Goal: Transaction & Acquisition: Purchase product/service

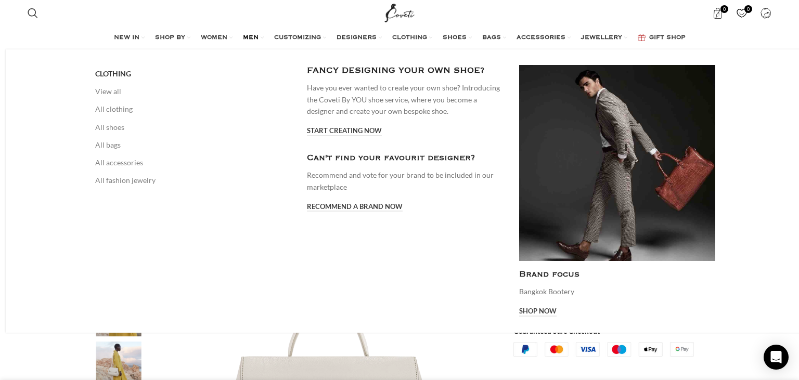
click at [243, 32] on link "MEN" at bounding box center [253, 38] width 21 height 21
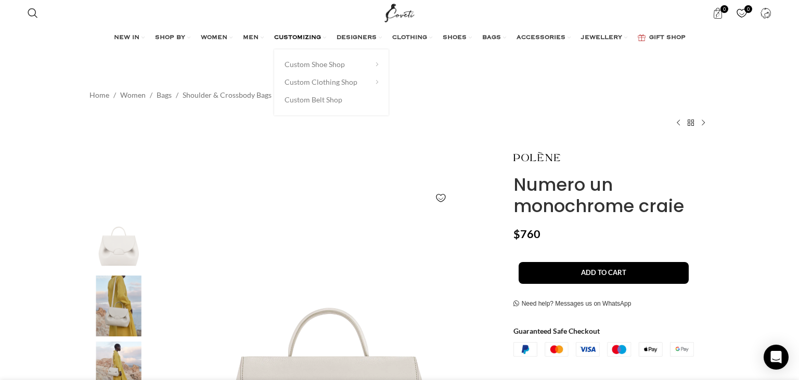
click at [303, 38] on span "CUSTOMIZING" at bounding box center [297, 38] width 47 height 8
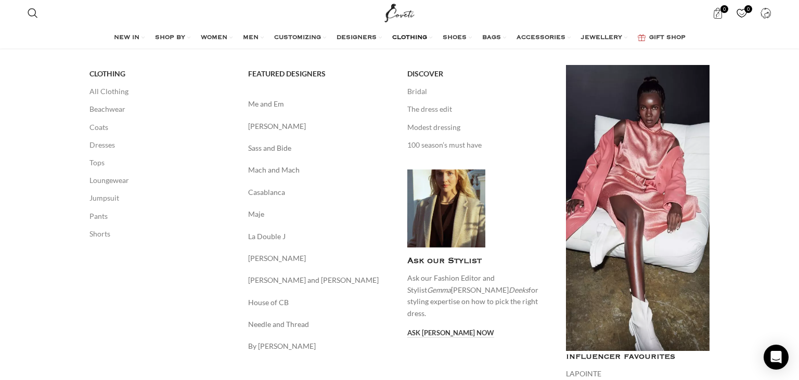
click at [270, 137] on div "Me and Em Mara Hoffman Sass and Bide Mach and Mach Casablanca Maje La Double J" at bounding box center [320, 225] width 144 height 254
click at [269, 147] on link "Sass and Bide" at bounding box center [320, 148] width 144 height 11
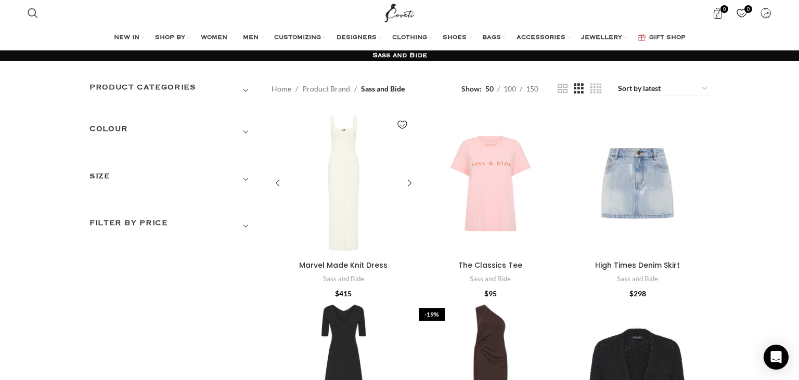
click at [346, 162] on div "Marvel Made Knit Dress" at bounding box center [343, 184] width 29 height 144
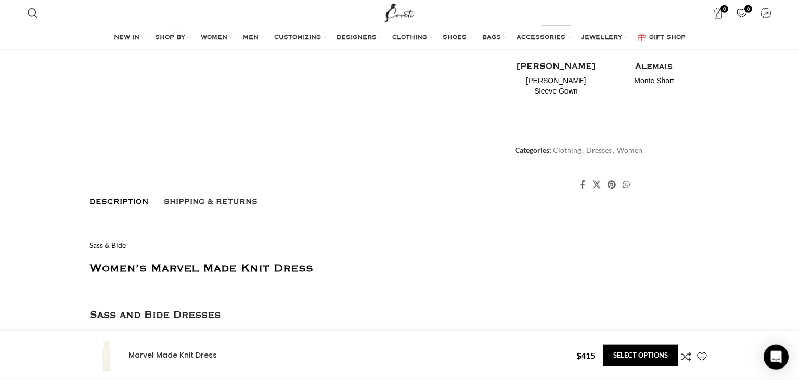
scroll to position [513, 0]
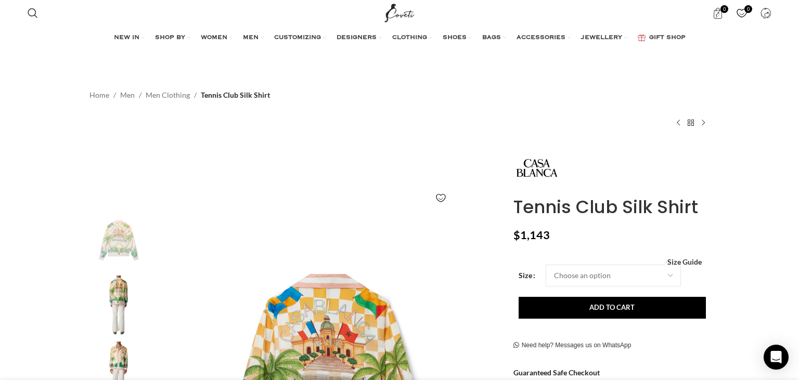
click at [390, 153] on div "Add to wishlist Click to enlarge" at bounding box center [294, 358] width 414 height 426
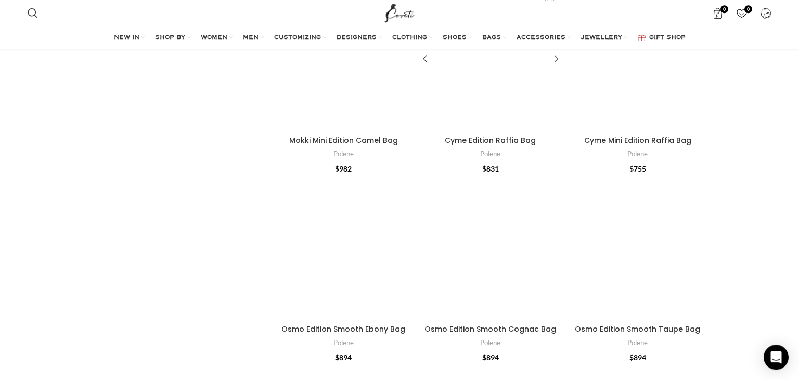
scroll to position [1245, 0]
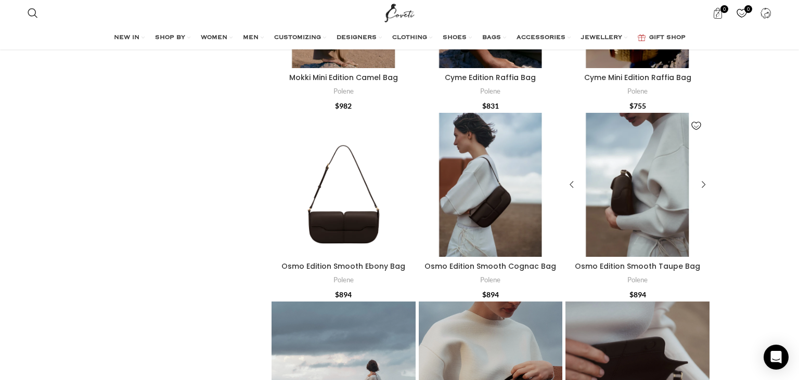
click at [620, 167] on div "Osmo Edition Smooth Taupe Bag" at bounding box center [620, 185] width 36 height 144
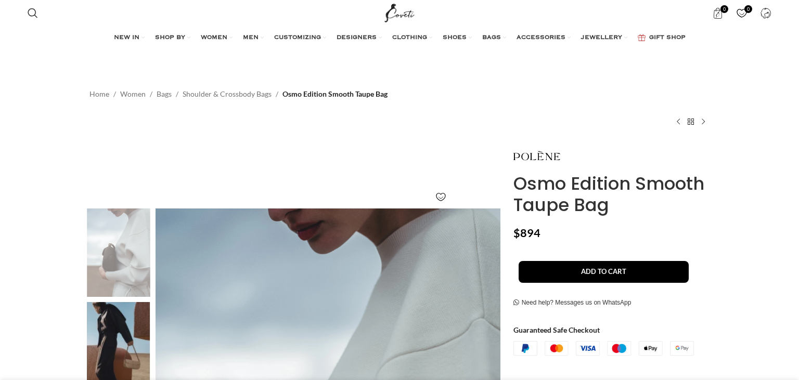
click at [492, 85] on div "Home Women Bags Shoulder & Crossbody Bags Osmo Edition Smooth Taupe Bag Osmo Ed…" at bounding box center [400, 106] width 620 height 73
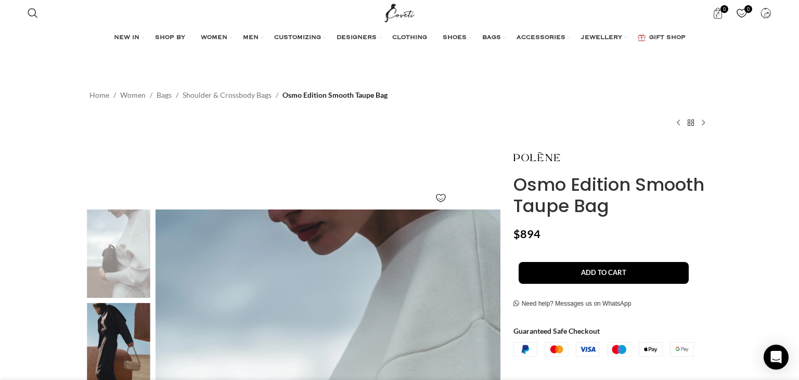
click at [499, 83] on div "Home Women Bags Shoulder & Crossbody Bags Osmo Edition Smooth Taupe Bag Osmo Ed…" at bounding box center [400, 107] width 620 height 73
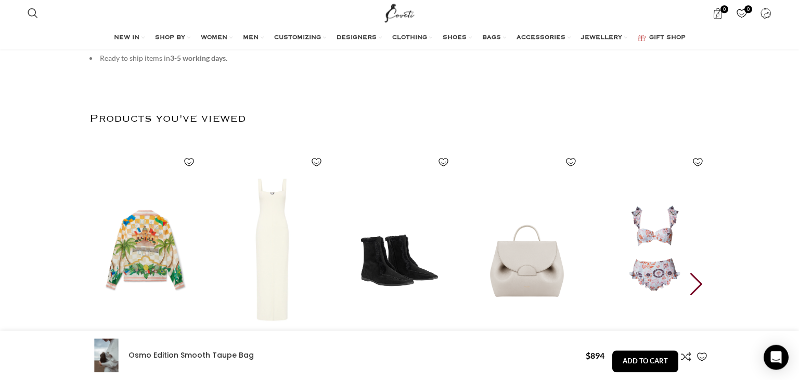
scroll to position [1759, 0]
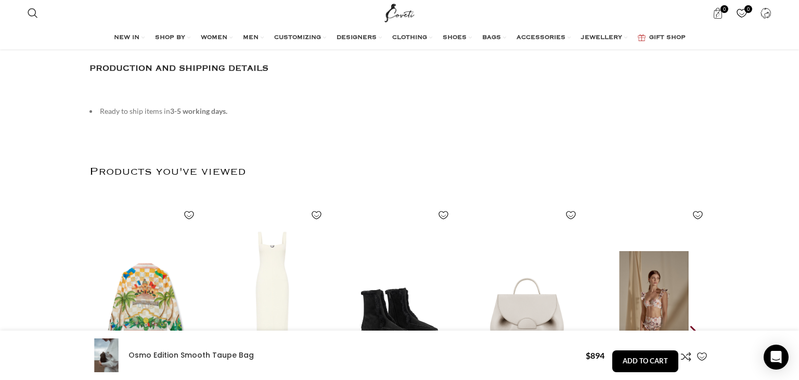
click at [645, 298] on img "5 / 8" at bounding box center [653, 303] width 115 height 214
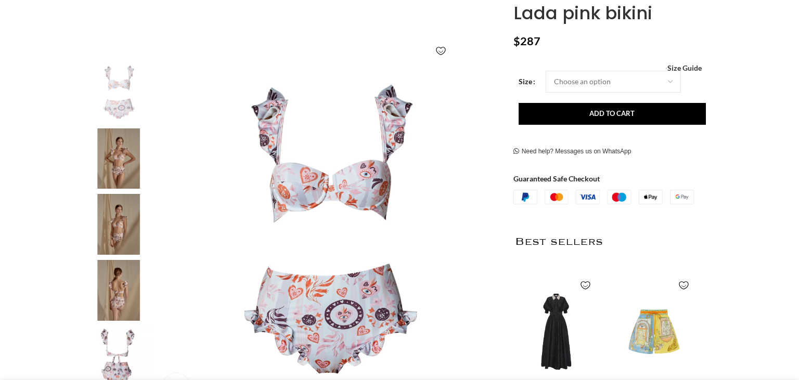
scroll to position [146, 0]
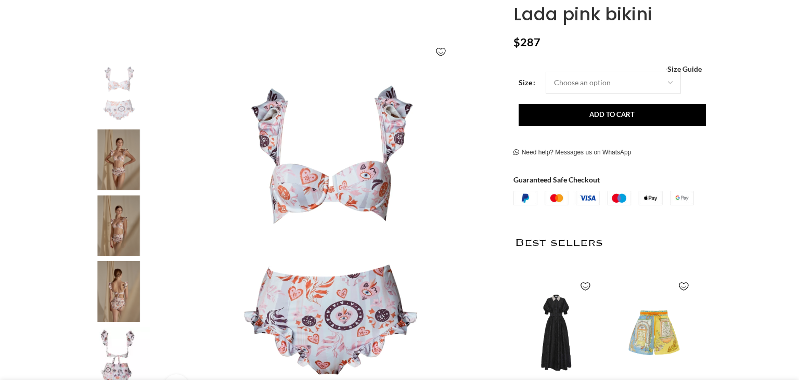
click at [124, 147] on img at bounding box center [118, 160] width 63 height 61
click at [112, 174] on img "2 / 5" at bounding box center [118, 160] width 63 height 61
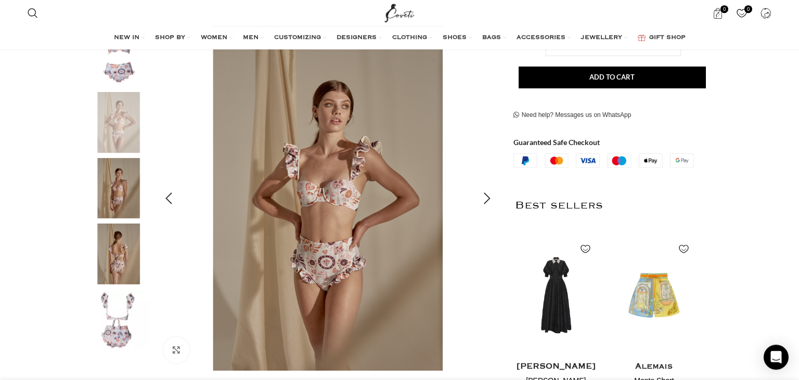
scroll to position [220, 0]
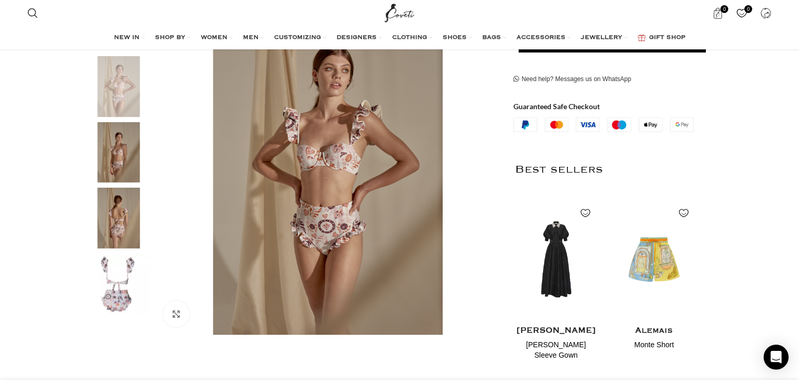
click at [114, 207] on img "4 / 5" at bounding box center [118, 218] width 63 height 61
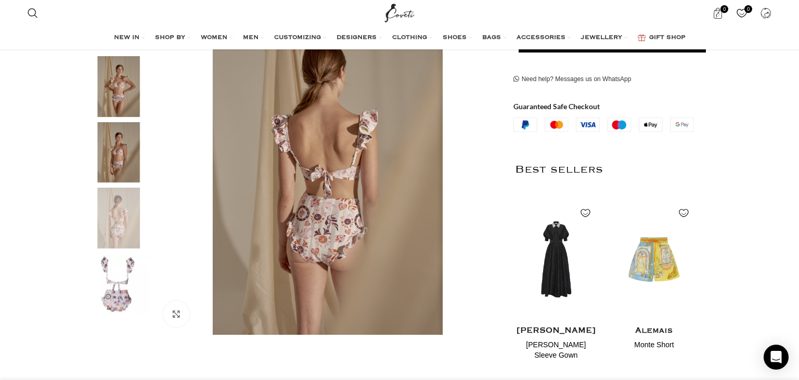
click at [113, 157] on img "3 / 5" at bounding box center [118, 152] width 63 height 61
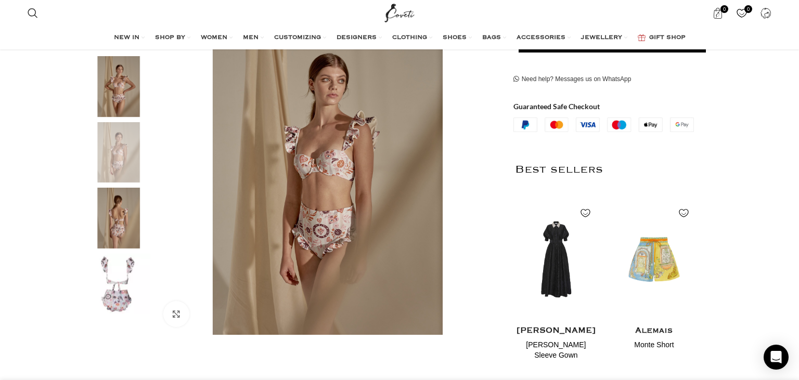
click at [113, 99] on img "2 / 5" at bounding box center [118, 86] width 63 height 61
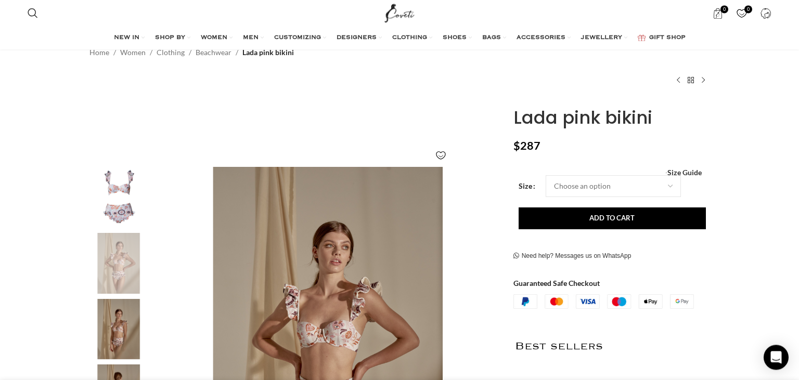
scroll to position [0, 0]
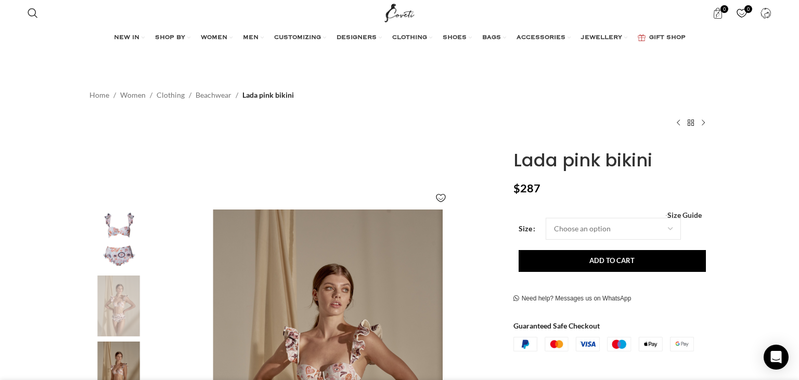
click at [124, 225] on img "1 / 5" at bounding box center [118, 240] width 63 height 61
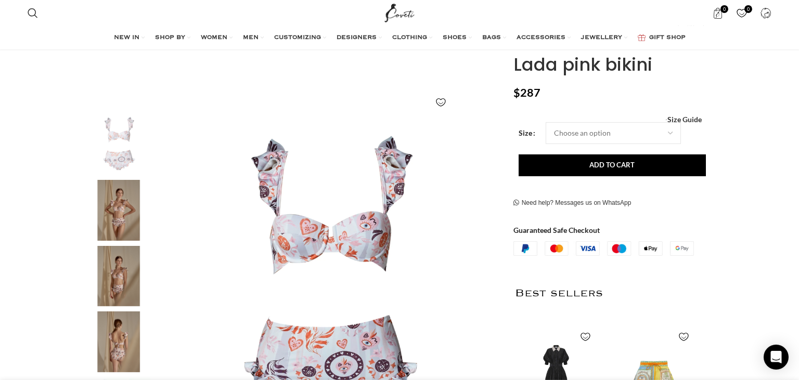
scroll to position [146, 0]
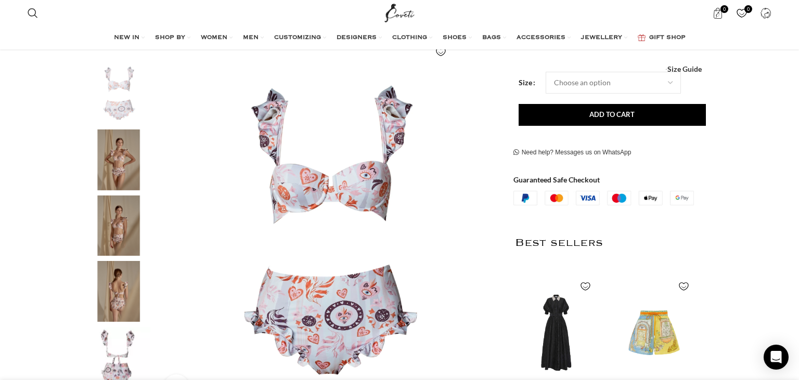
click at [121, 219] on img "3 / 5" at bounding box center [118, 226] width 63 height 61
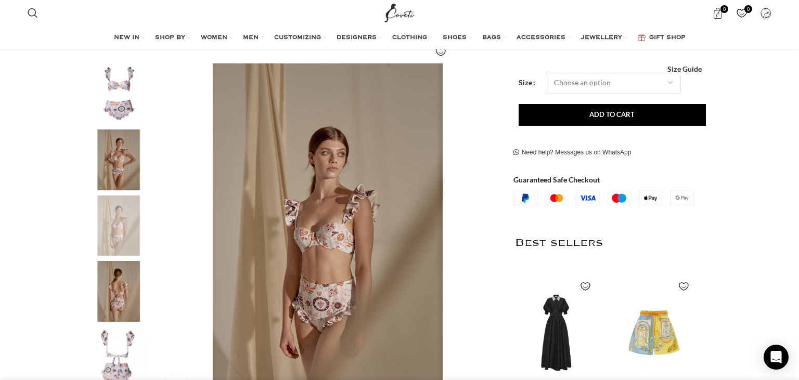
scroll to position [220, 0]
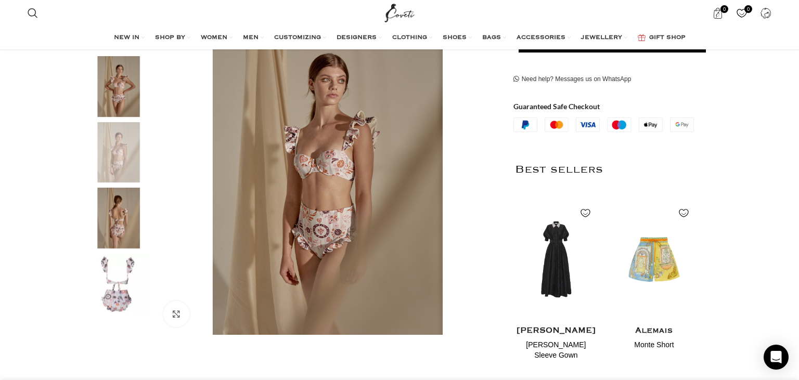
click at [121, 266] on img "5 / 5" at bounding box center [118, 284] width 63 height 61
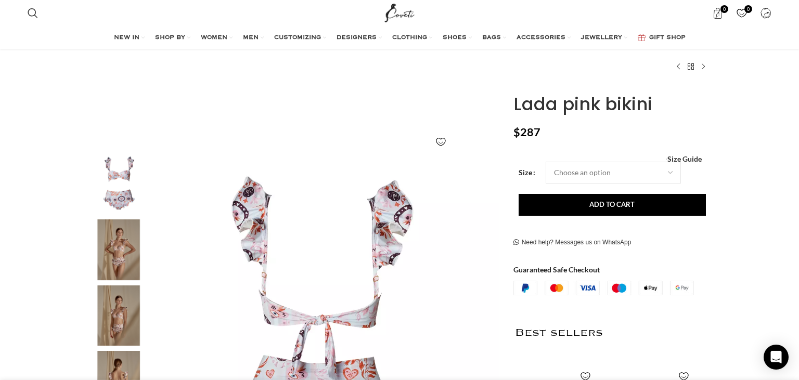
scroll to position [0, 0]
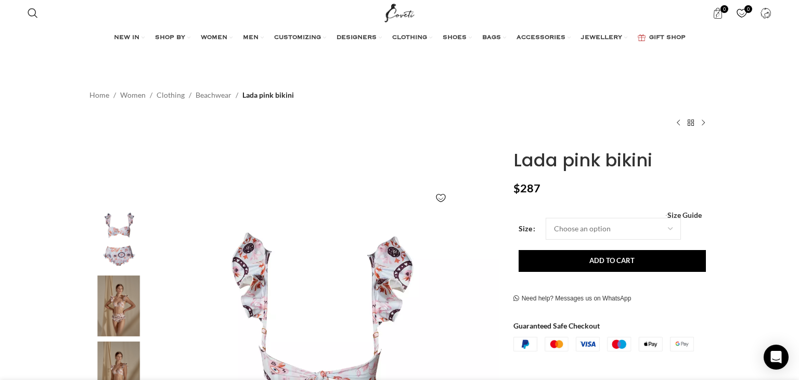
click at [120, 237] on img "1 / 5" at bounding box center [118, 240] width 63 height 61
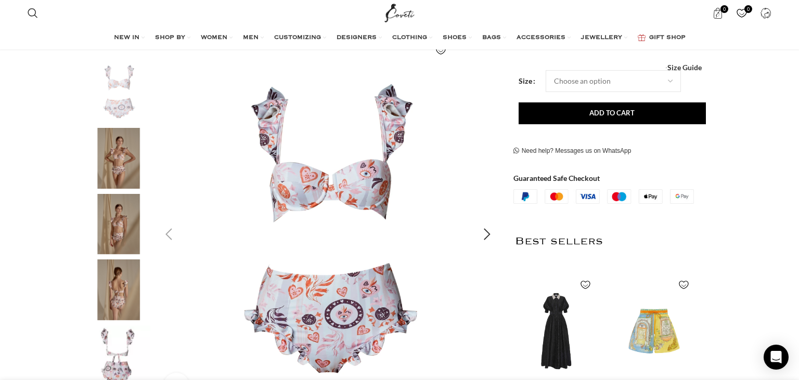
scroll to position [146, 0]
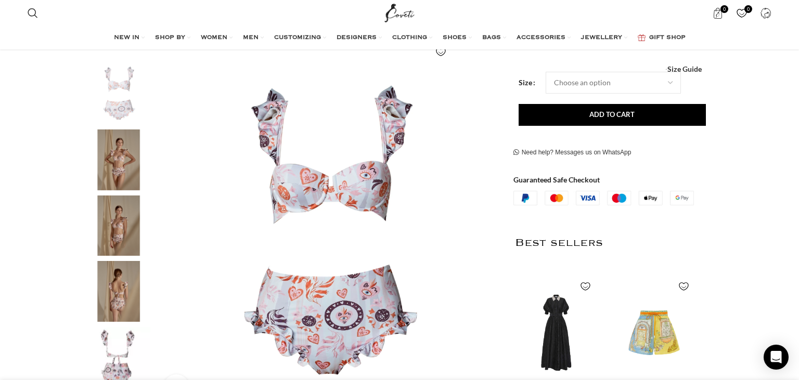
click at [114, 171] on img "2 / 5" at bounding box center [118, 160] width 63 height 61
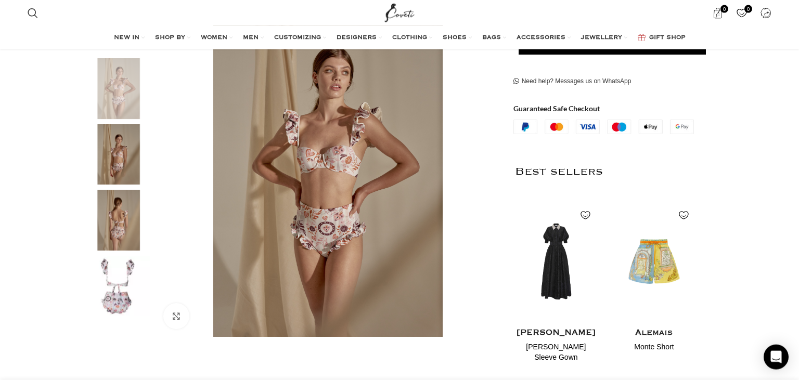
scroll to position [220, 0]
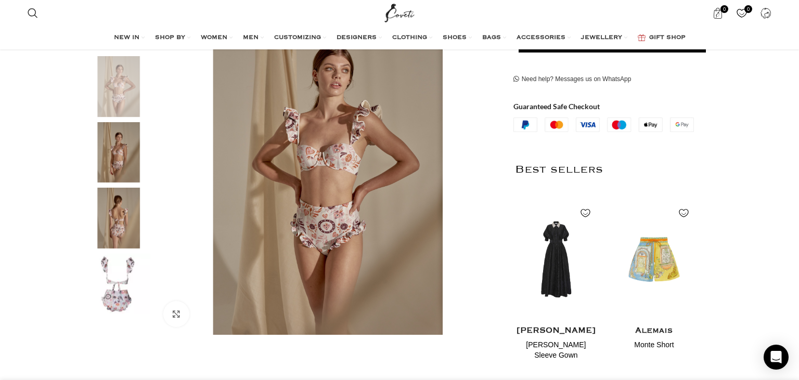
click at [119, 162] on img "3 / 5" at bounding box center [118, 152] width 63 height 61
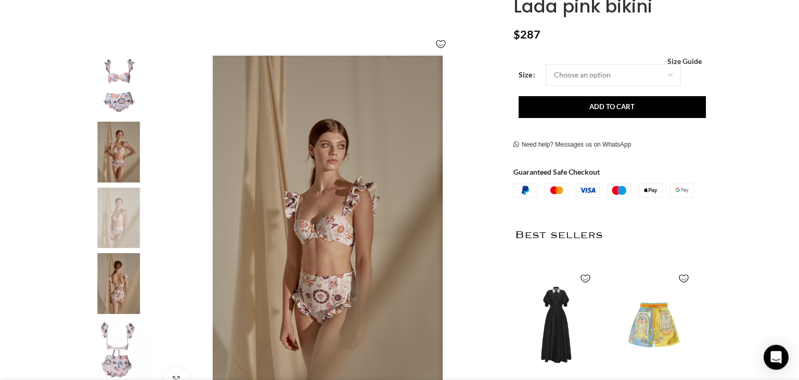
scroll to position [0, 0]
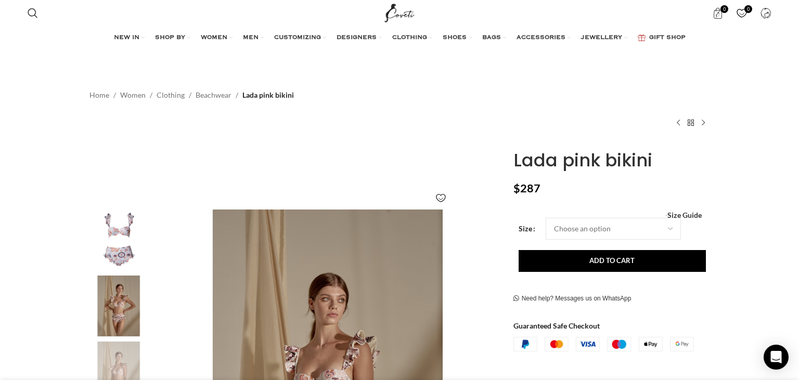
click at [124, 225] on img "1 / 5" at bounding box center [118, 240] width 63 height 61
